Goal: Navigation & Orientation: Find specific page/section

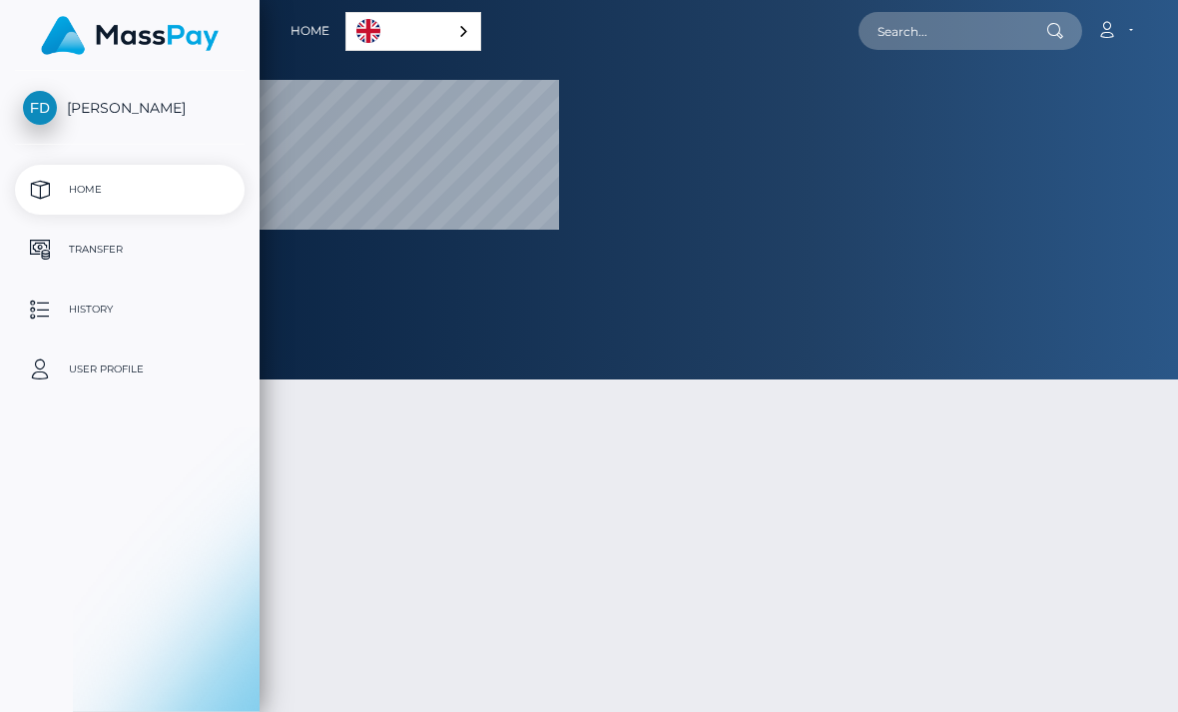
scroll to position [379, 1178]
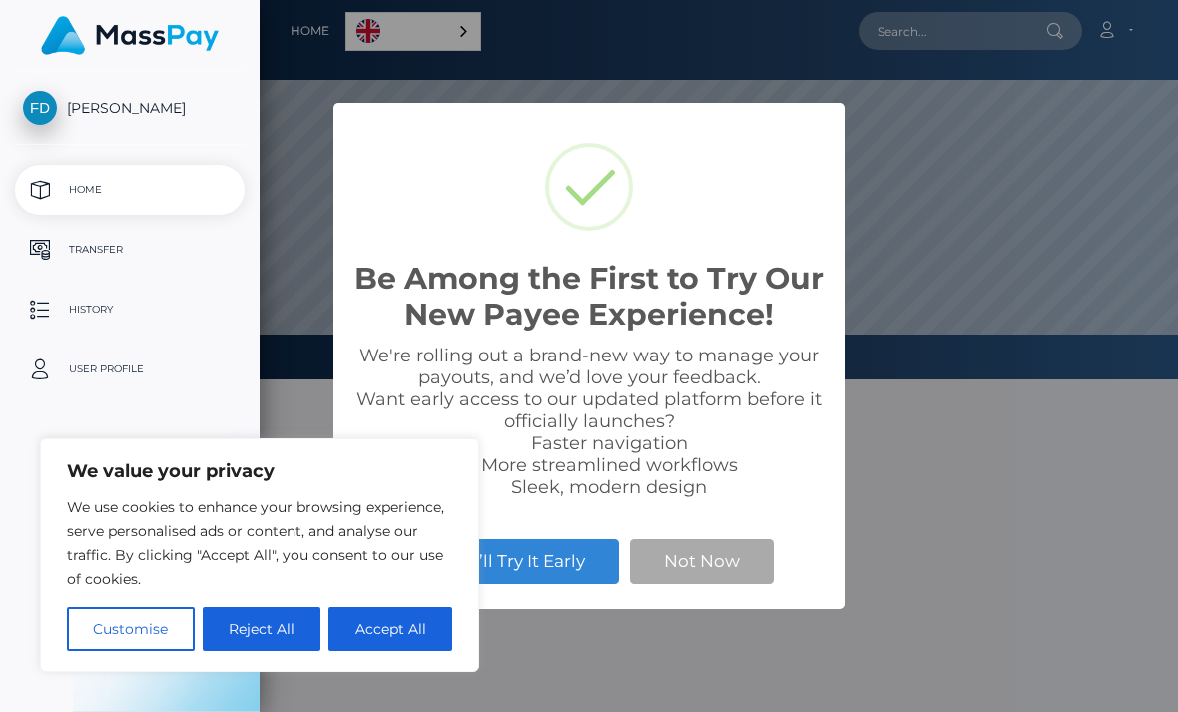
select select
click at [290, 635] on button "Reject All" at bounding box center [262, 629] width 119 height 44
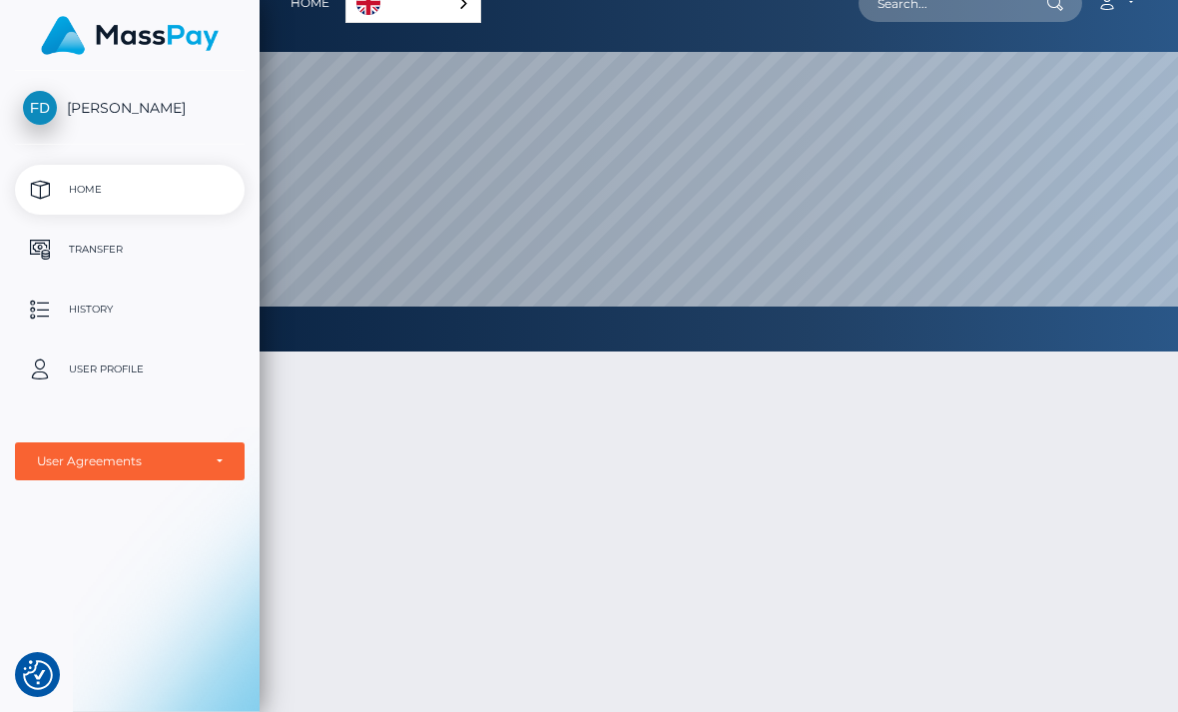
scroll to position [0, 0]
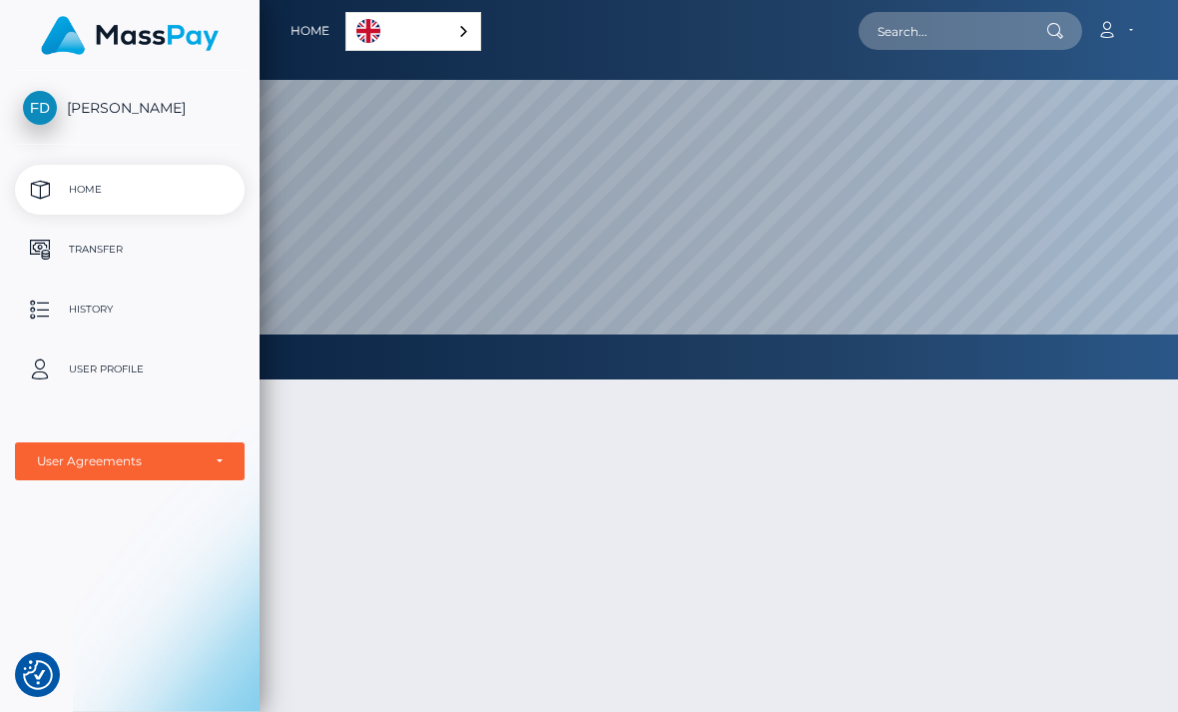
click at [346, 21] on link "English" at bounding box center [413, 31] width 134 height 37
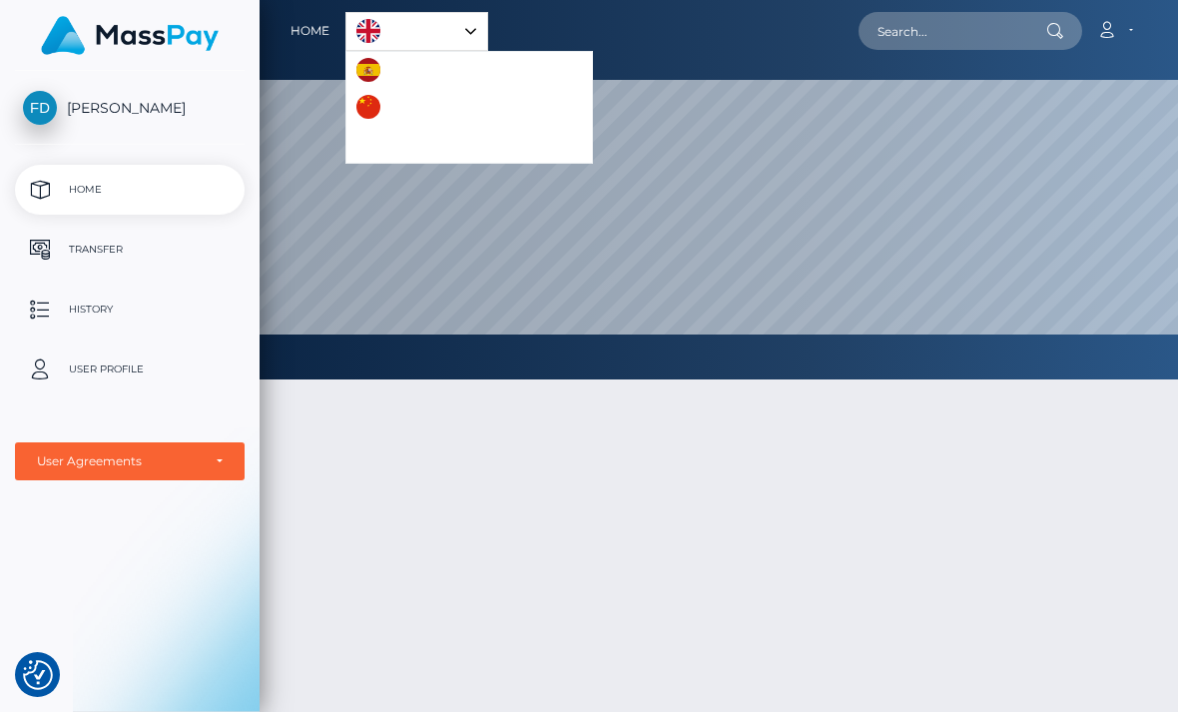
click at [0, 0] on button "button" at bounding box center [0, 0] width 0 height 0
click at [118, 258] on p "Transfer" at bounding box center [130, 250] width 214 height 30
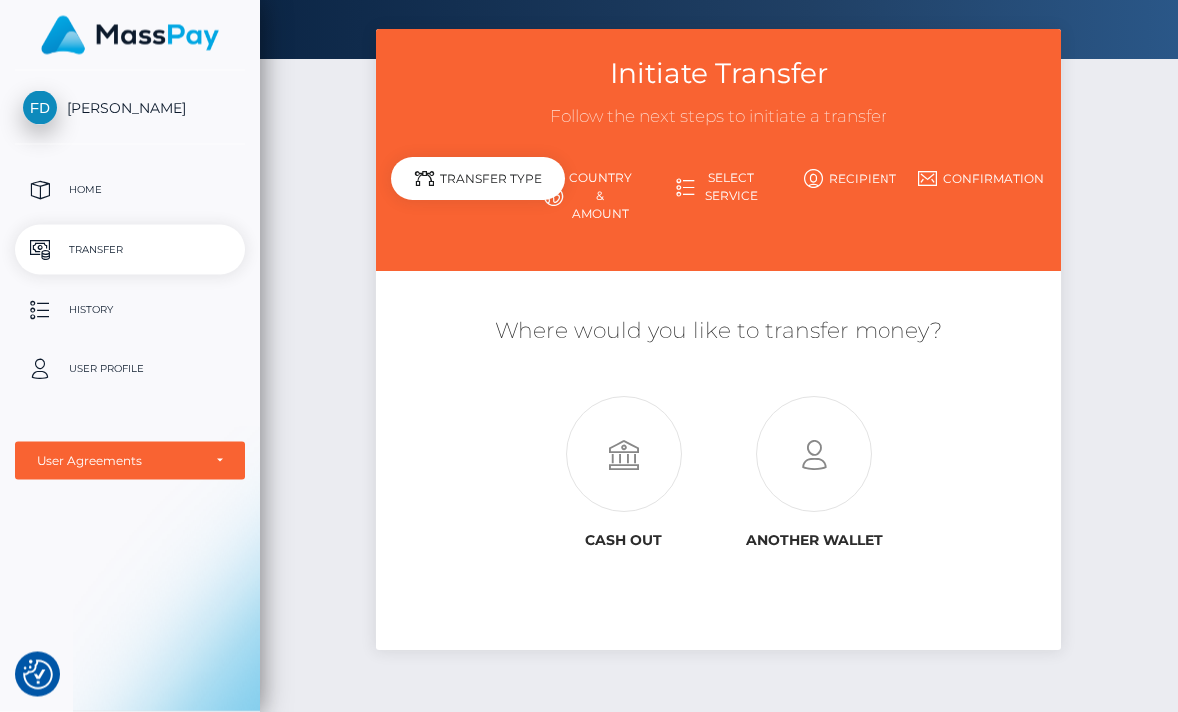
scroll to position [77, 0]
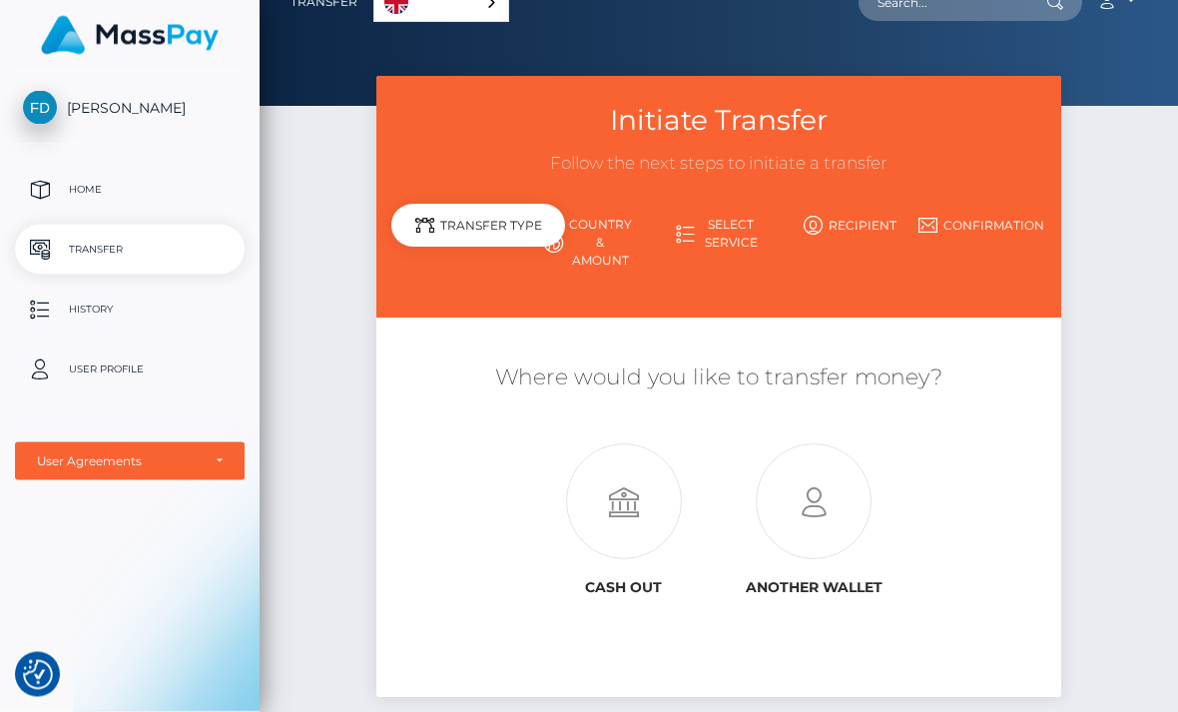
click at [522, 234] on link "Country & Amount" at bounding box center [587, 244] width 131 height 70
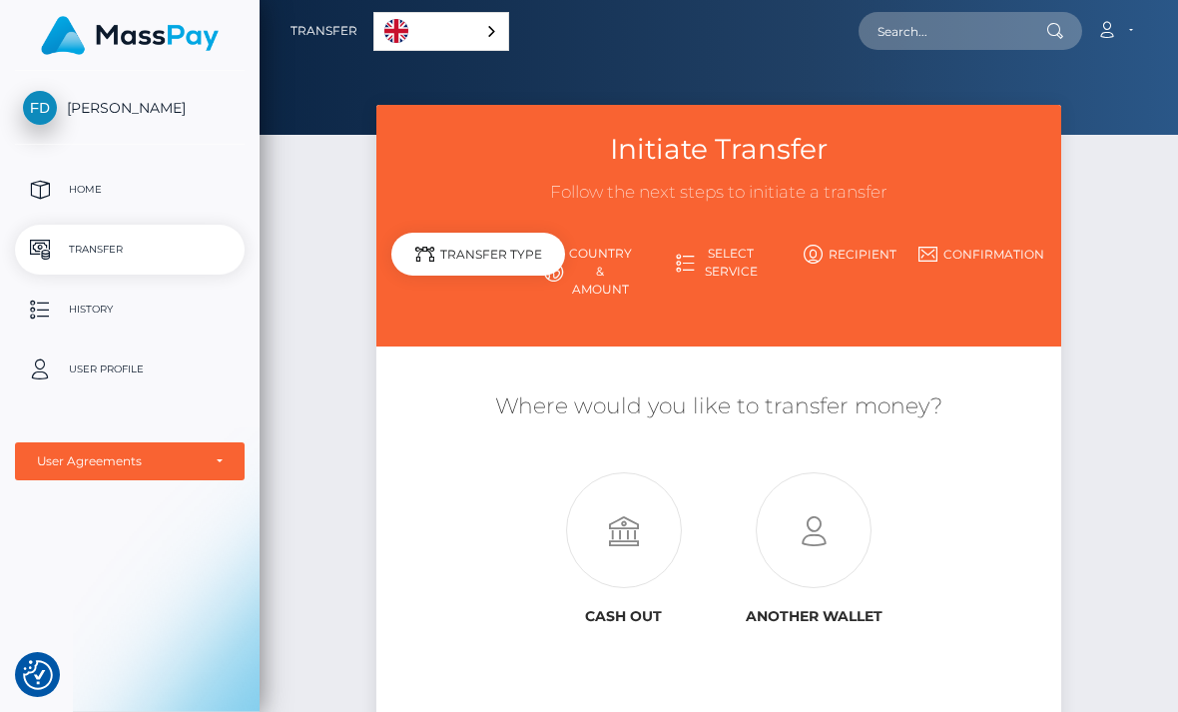
click at [0, 0] on button "button" at bounding box center [0, 0] width 0 height 0
click at [53, 353] on link "User Profile" at bounding box center [130, 369] width 230 height 50
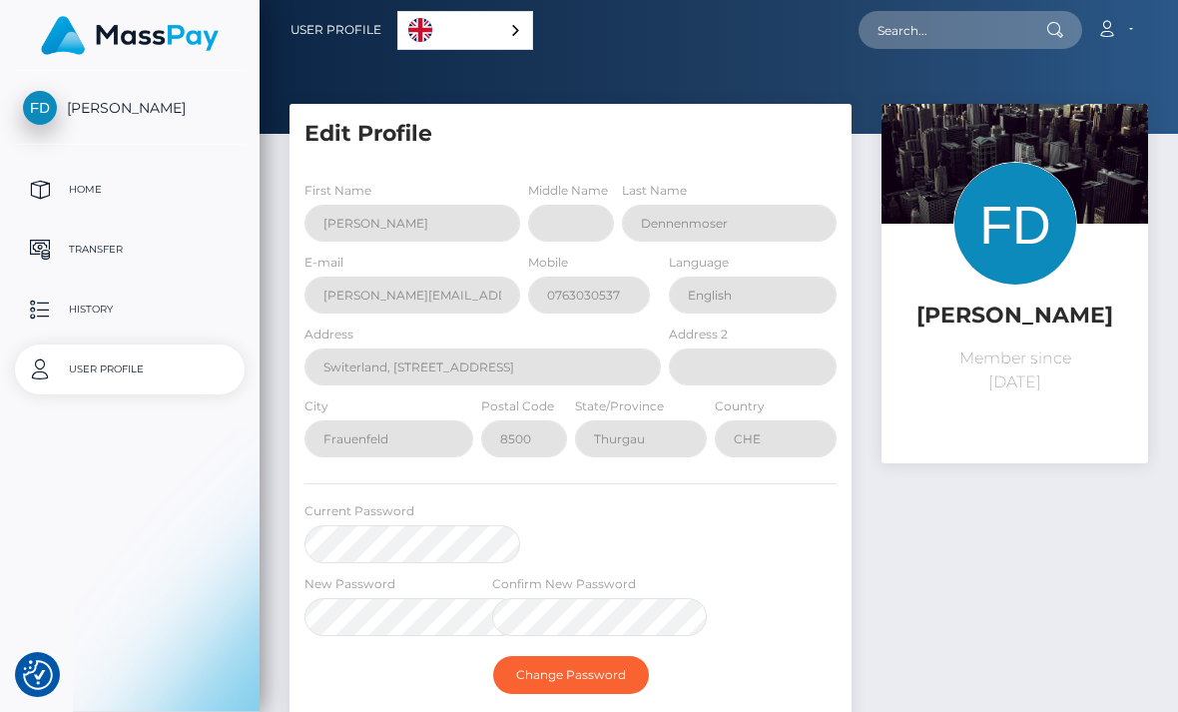
select select
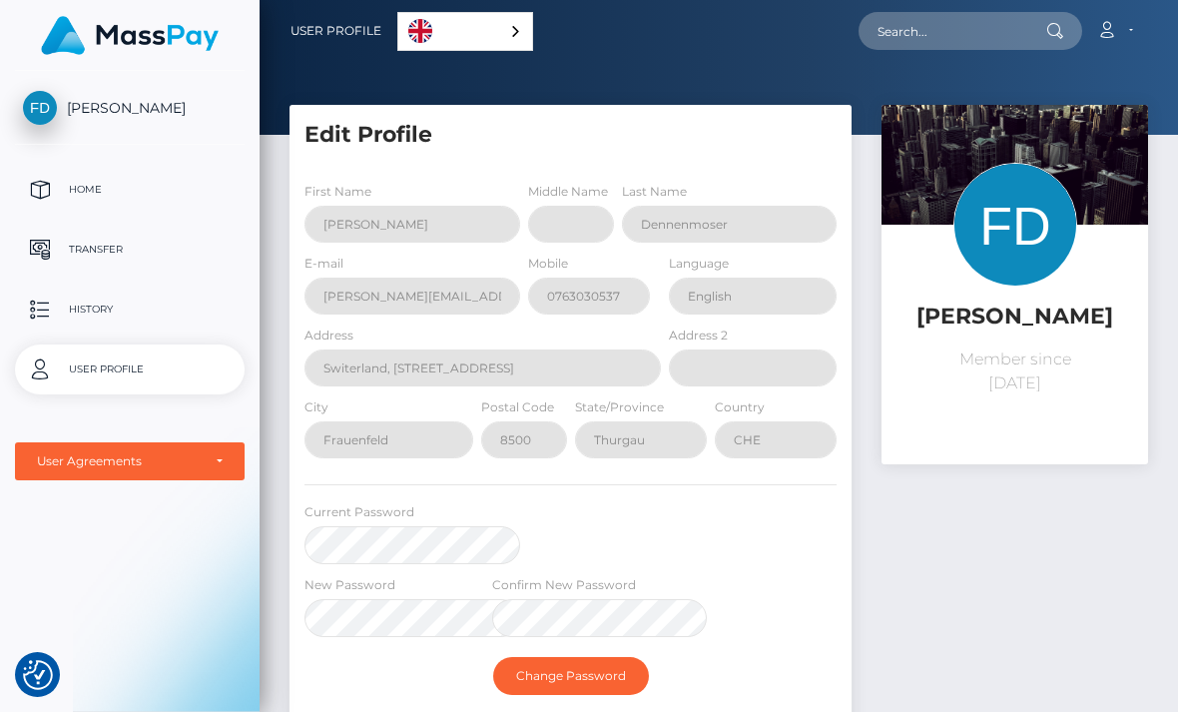
click at [0, 0] on button "button" at bounding box center [0, 0] width 0 height 0
click at [152, 186] on p "Home" at bounding box center [130, 190] width 214 height 30
click at [0, 0] on button "button" at bounding box center [0, 0] width 0 height 0
click at [38, 194] on p "Home" at bounding box center [130, 190] width 214 height 30
